Goal: Check status: Check status

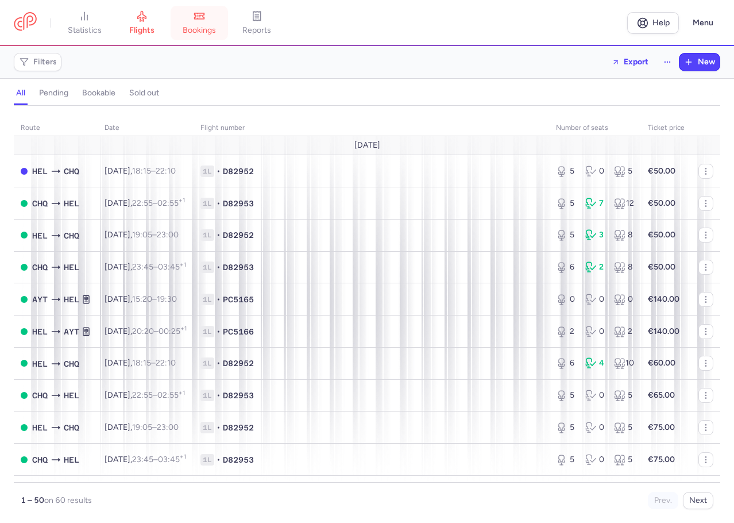
click at [201, 29] on span "bookings" at bounding box center [199, 30] width 33 height 10
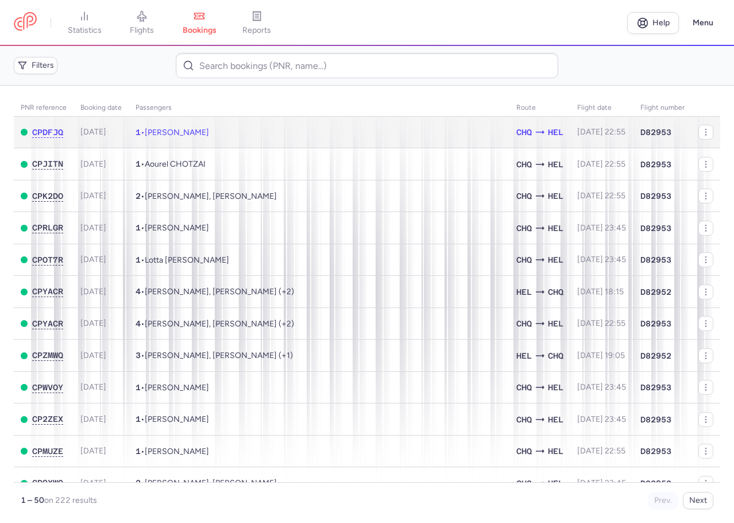
click at [252, 135] on td "1 • [PERSON_NAME]" at bounding box center [319, 133] width 381 height 32
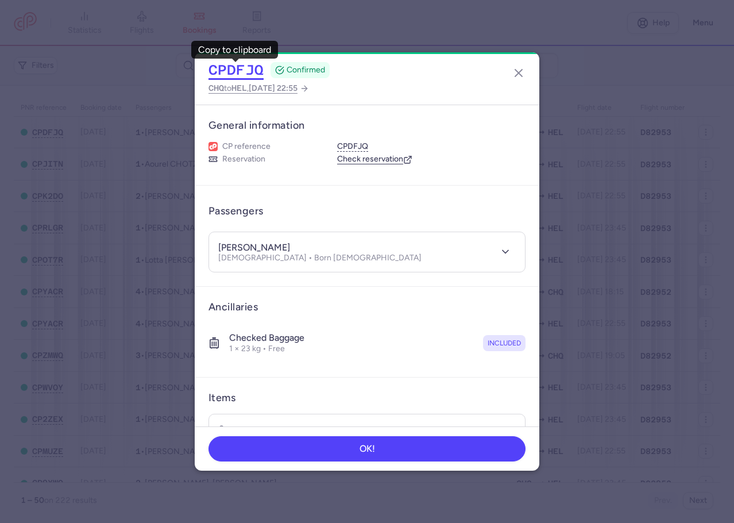
click at [246, 76] on button "CPDFJQ" at bounding box center [235, 69] width 55 height 17
drag, startPoint x: 299, startPoint y: 243, endPoint x: 225, endPoint y: 237, distance: 74.4
click at [225, 237] on header "[PERSON_NAME] [DEMOGRAPHIC_DATA] • Born [DEMOGRAPHIC_DATA]" at bounding box center [367, 252] width 316 height 40
copy h4 "[PERSON_NAME]"
click at [500, 249] on icon "button" at bounding box center [505, 251] width 11 height 11
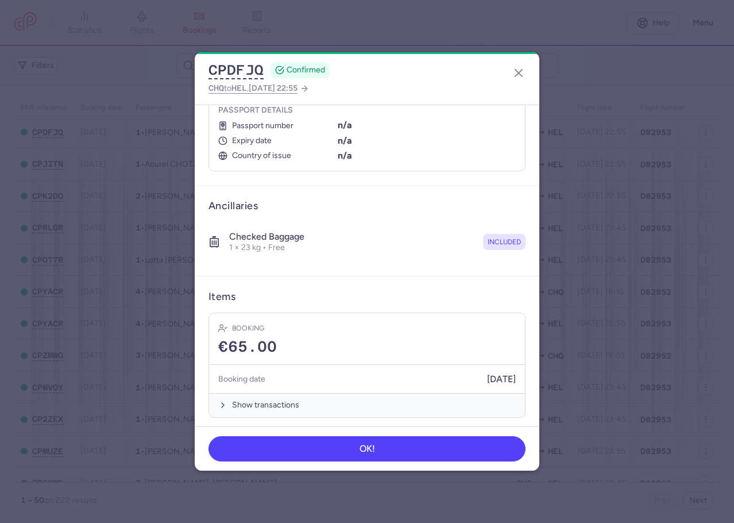
scroll to position [227, 0]
click at [518, 76] on icon "button" at bounding box center [519, 73] width 14 height 14
